Goal: Find specific page/section: Find specific page/section

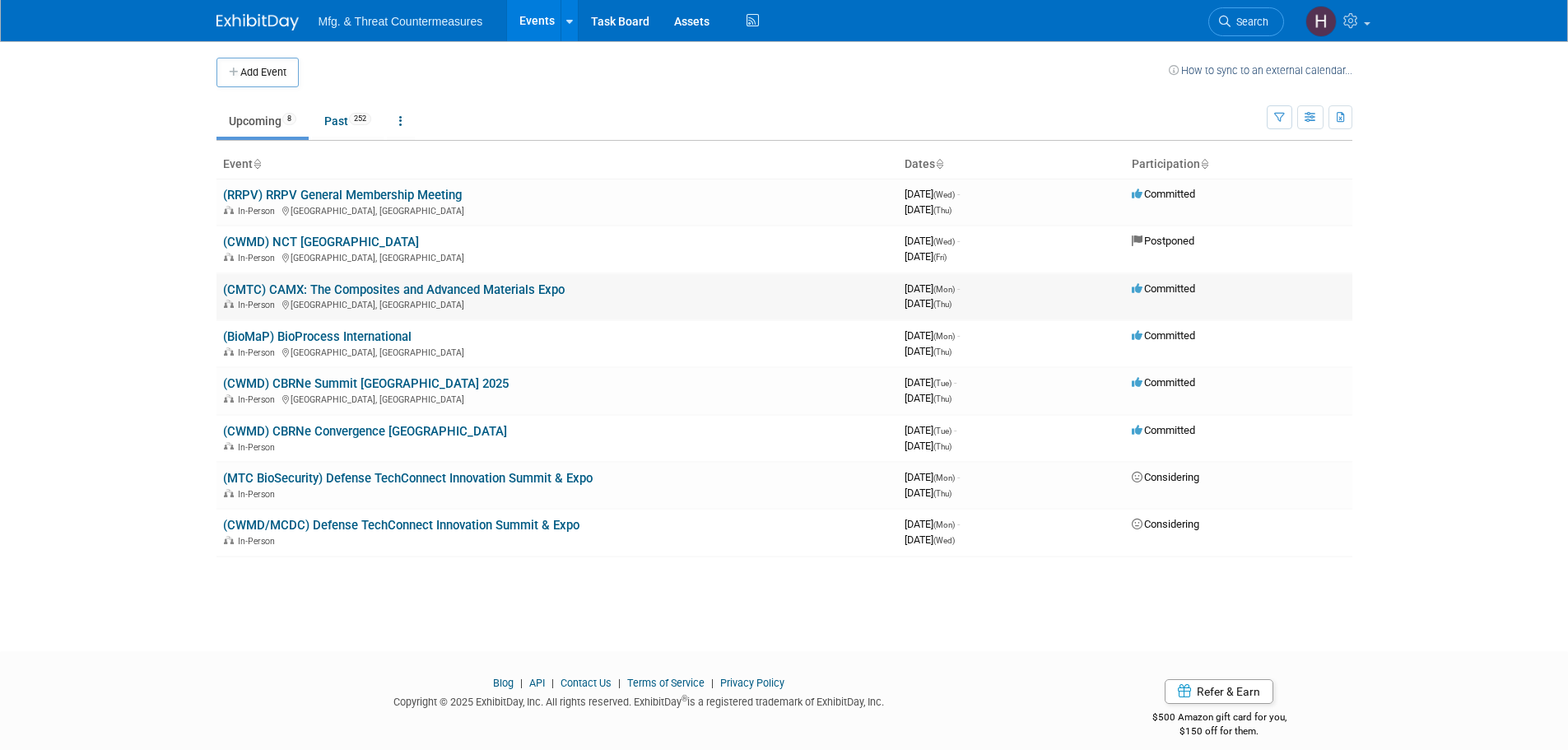
click at [411, 288] on link "(CMTC) CAMX: The Composites and Advanced Materials Expo" at bounding box center [394, 289] width 341 height 15
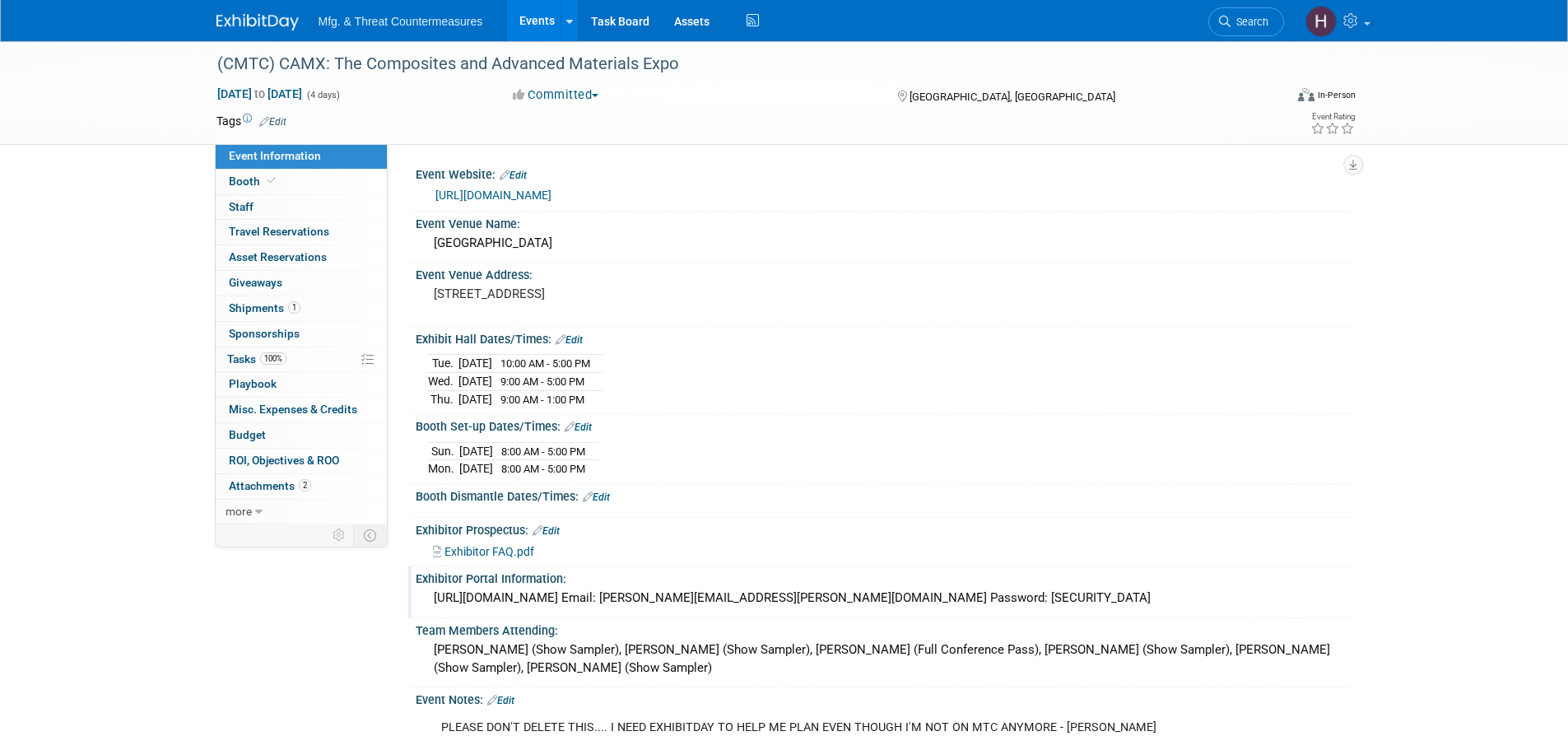
click at [494, 604] on div "https://CAMX2025.exh.mapyourshow.com Email: ryan.frankart@ati.org Password: Man…" at bounding box center [884, 597] width 912 height 25
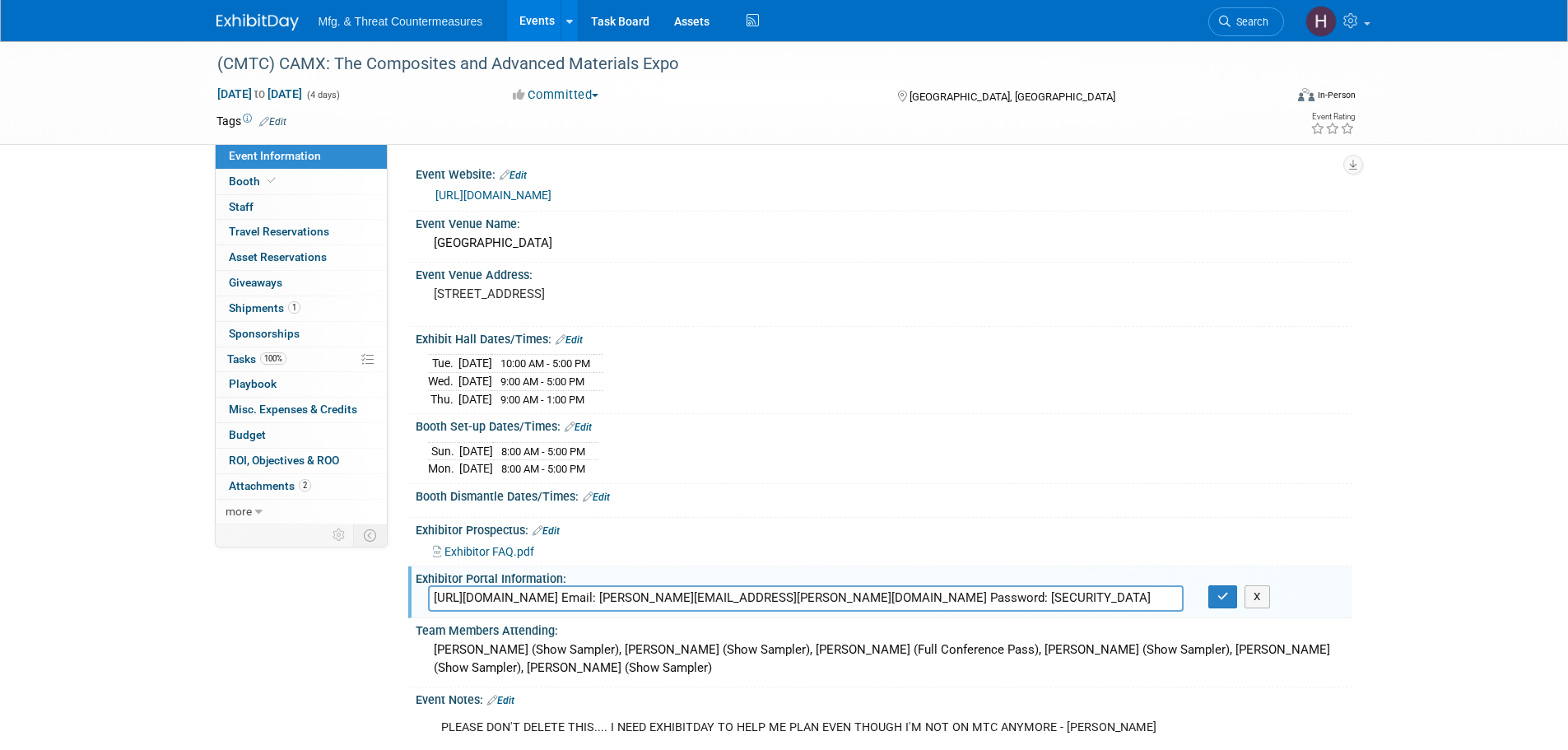
drag, startPoint x: 430, startPoint y: 593, endPoint x: 669, endPoint y: 584, distance: 239.2
click at [669, 585] on input "https://CAMX2025.exh.mapyourshow.com Email: ryan.frankart@ati.org Password: Man…" at bounding box center [806, 597] width 755 height 25
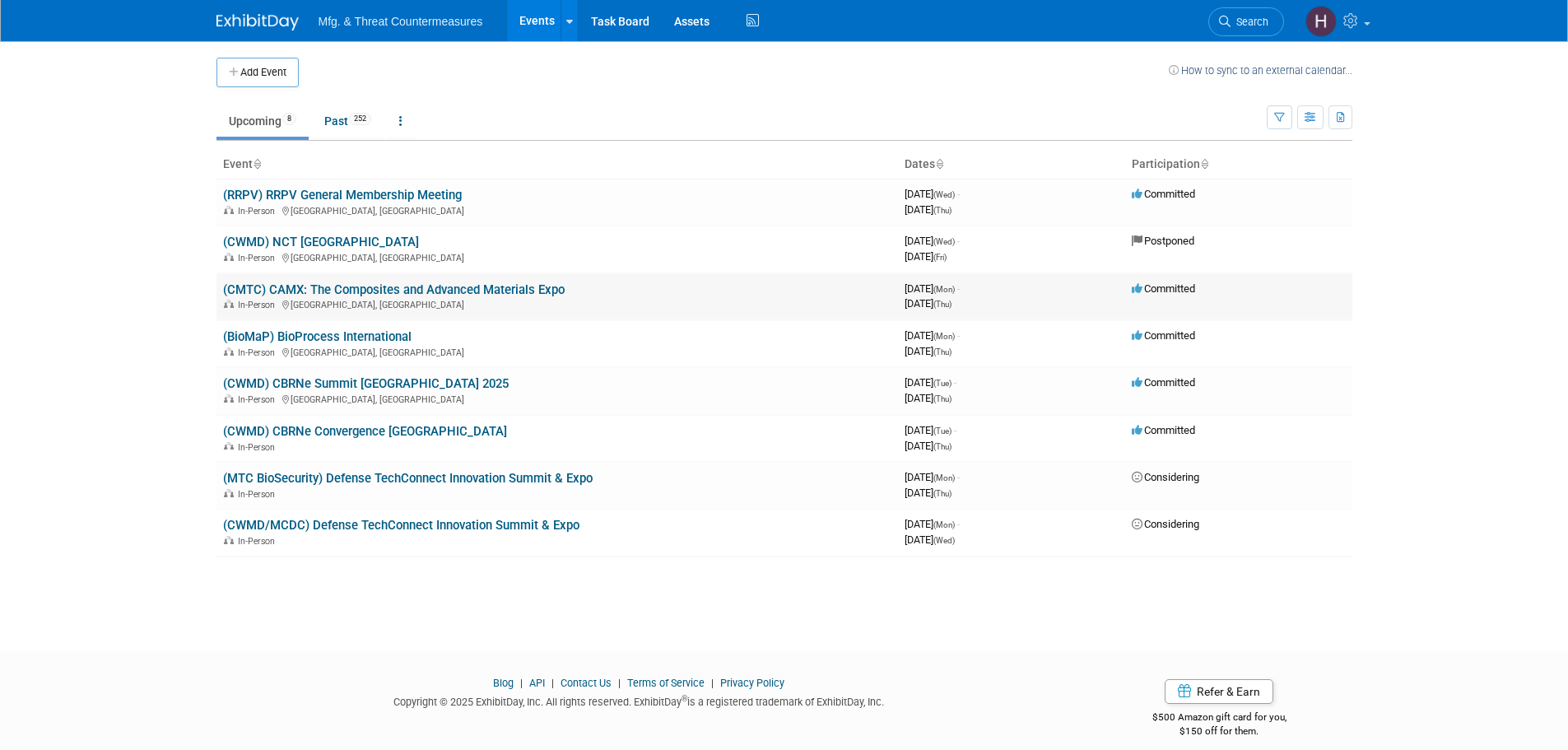
click at [350, 288] on link "(CMTC) CAMX: The Composites and Advanced Materials Expo" at bounding box center [394, 289] width 341 height 15
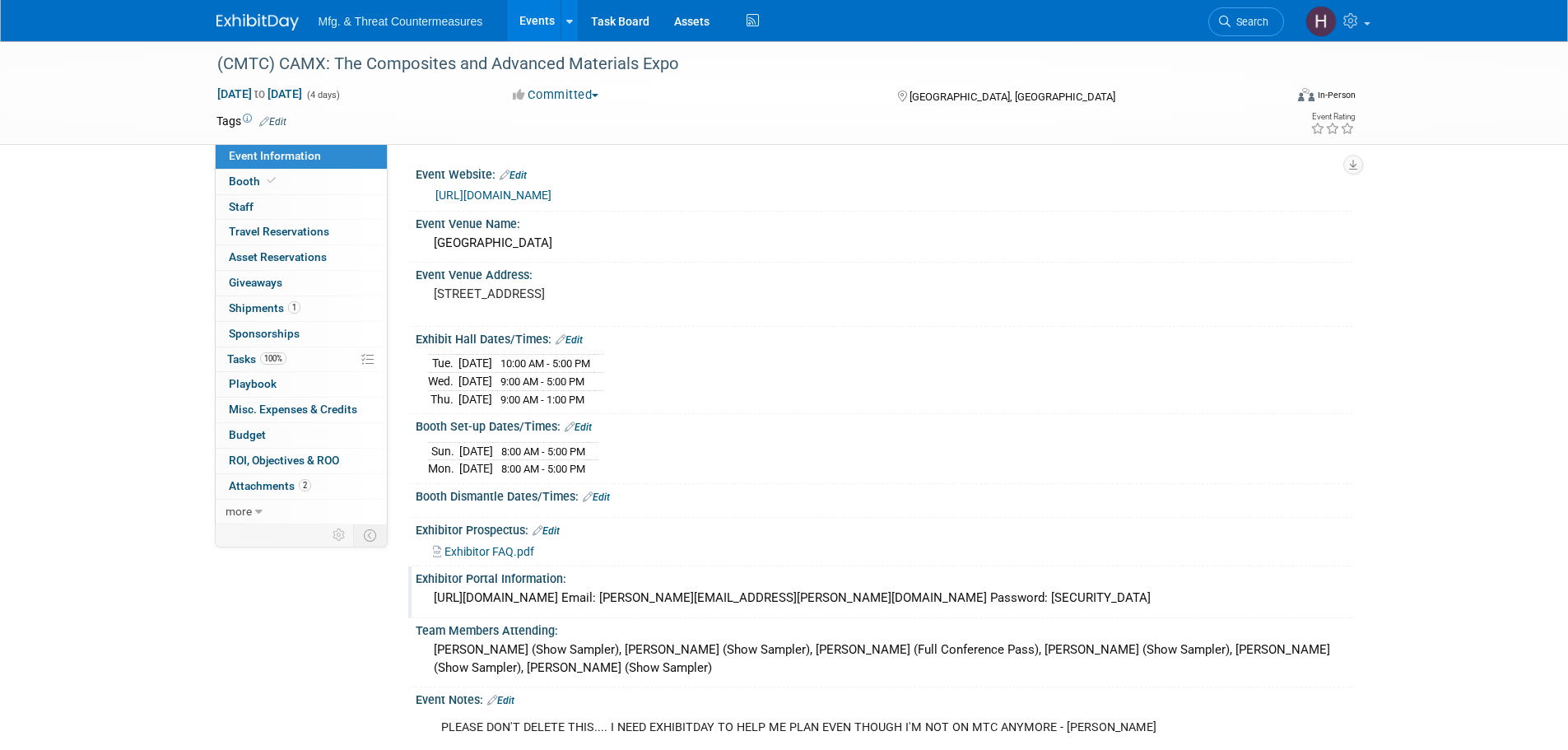
click at [584, 608] on div "https://CAMX2025.exh.mapyourshow.com Email: ryan.frankart@ati.org Password: Man…" at bounding box center [884, 597] width 912 height 25
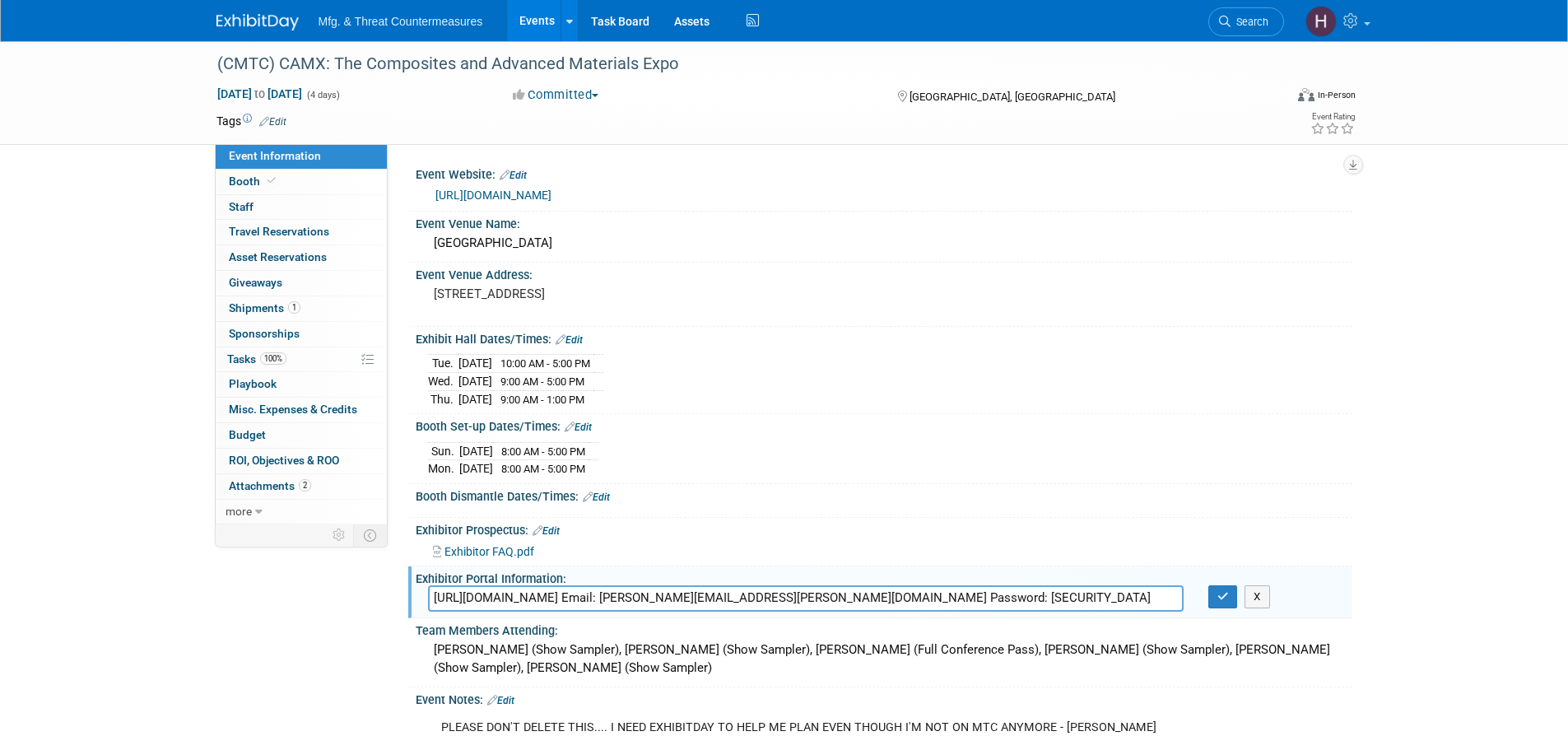
drag, startPoint x: 668, startPoint y: 592, endPoint x: 405, endPoint y: 593, distance: 263.0
click at [405, 593] on div "Event Information Event Info Booth Booth 0 Staff 0 Staff 0 Travel Reservations …" at bounding box center [784, 396] width 1161 height 710
click at [605, 594] on input "https://CAMX2025.exh.mapyourshow.com Email: ryan.frankart@ati.org Password: Man…" at bounding box center [806, 597] width 755 height 25
drag, startPoint x: 662, startPoint y: 595, endPoint x: 459, endPoint y: 586, distance: 203.2
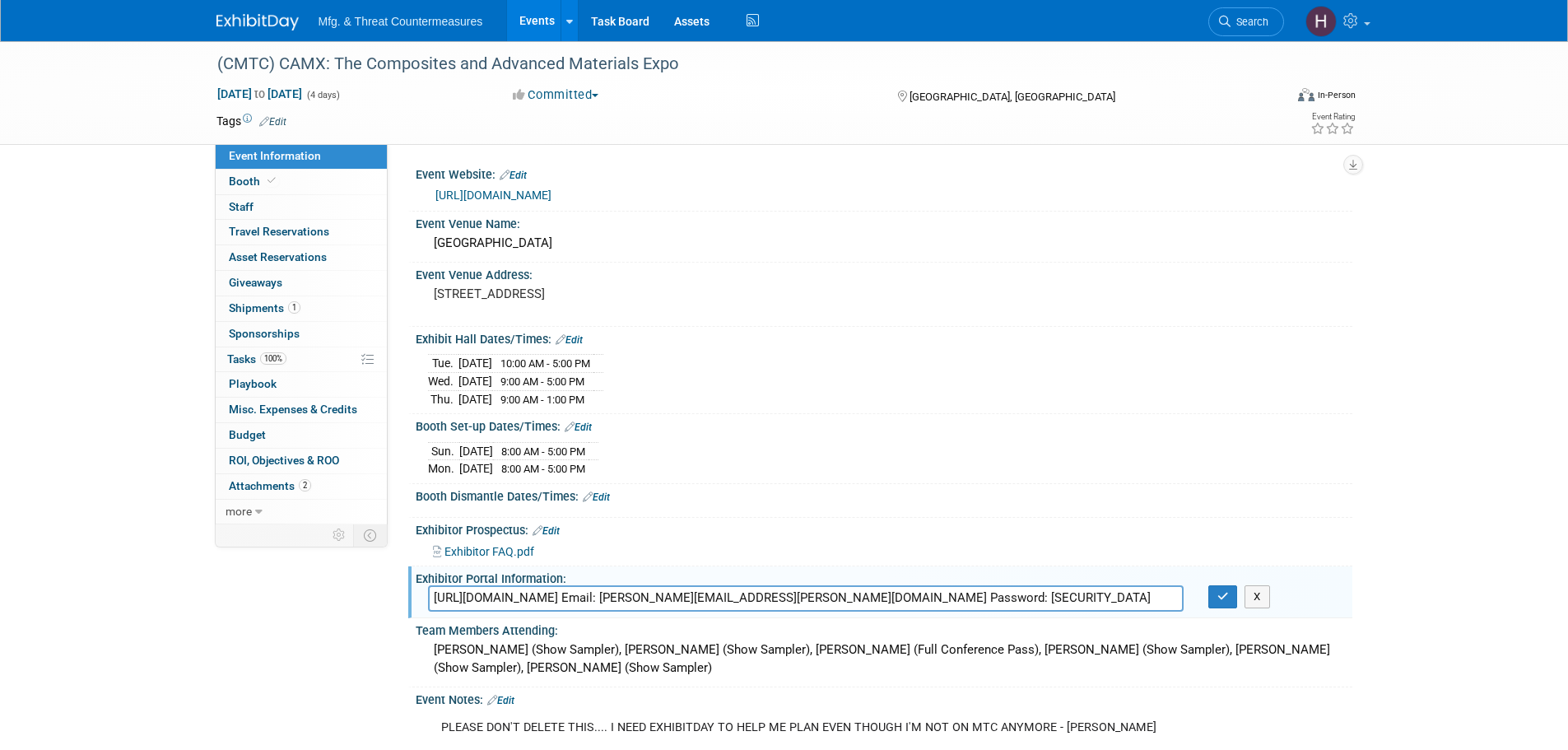
click at [431, 585] on input "https://CAMX2025.exh.mapyourshow.com Email: ryan.frankart@ati.org Password: Man…" at bounding box center [806, 597] width 755 height 25
